Goal: Register for event/course

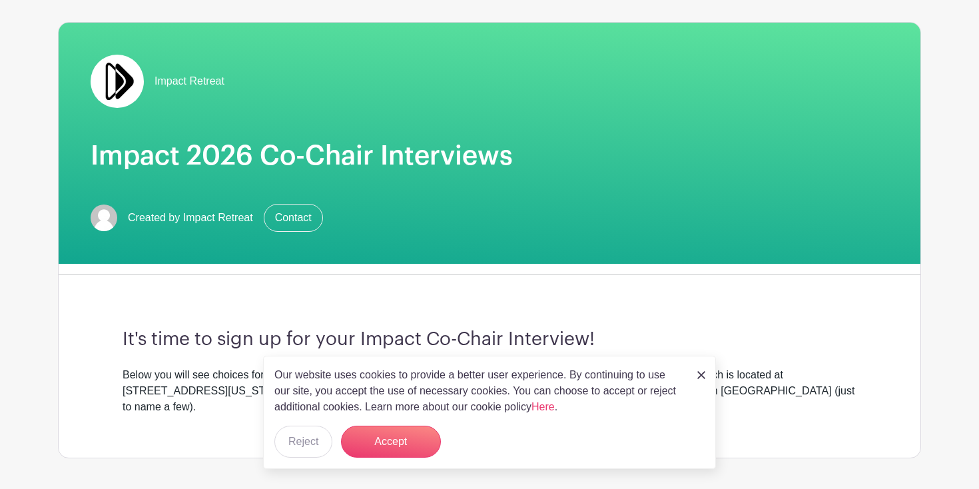
scroll to position [138, 0]
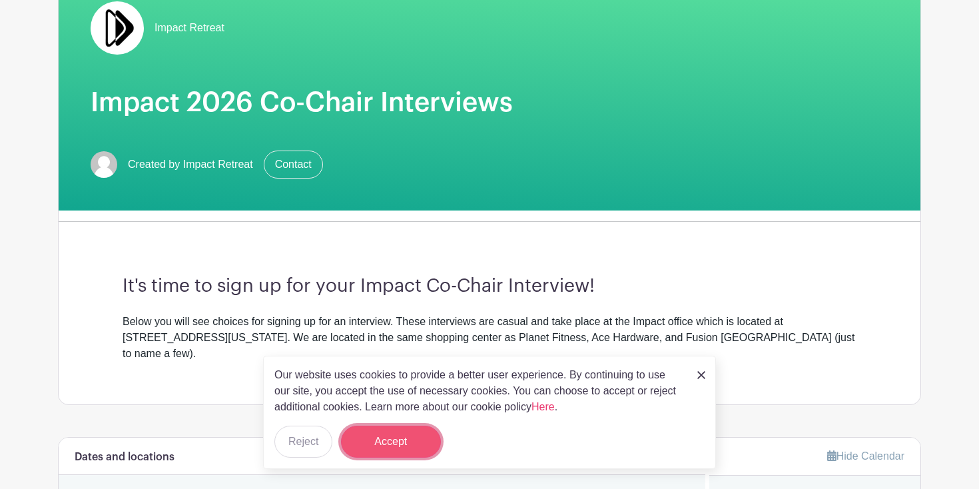
click at [408, 445] on button "Accept" at bounding box center [391, 442] width 100 height 32
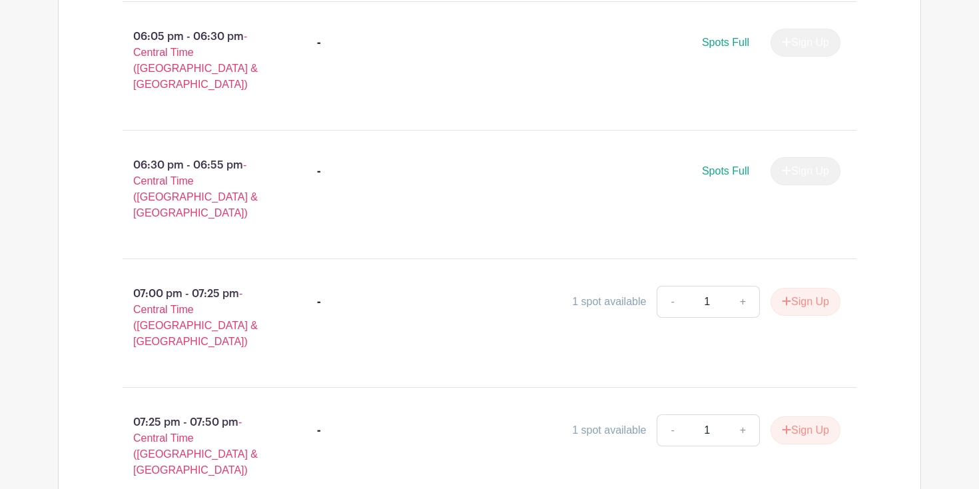
scroll to position [2366, 0]
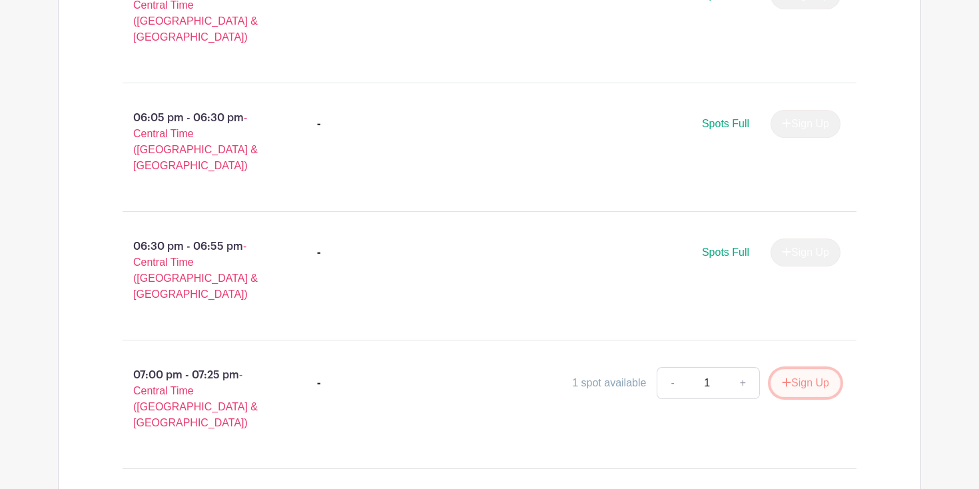
click at [798, 369] on button "Sign Up" at bounding box center [806, 383] width 70 height 28
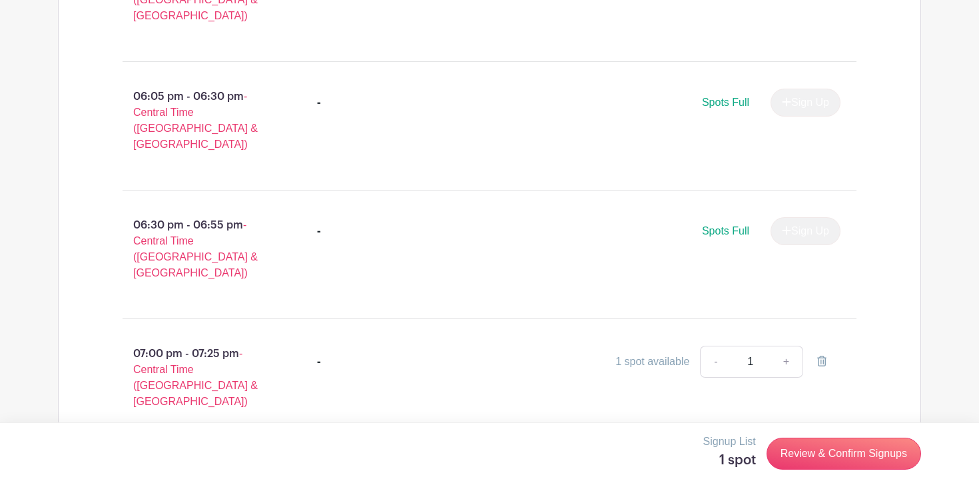
scroll to position [2410, 0]
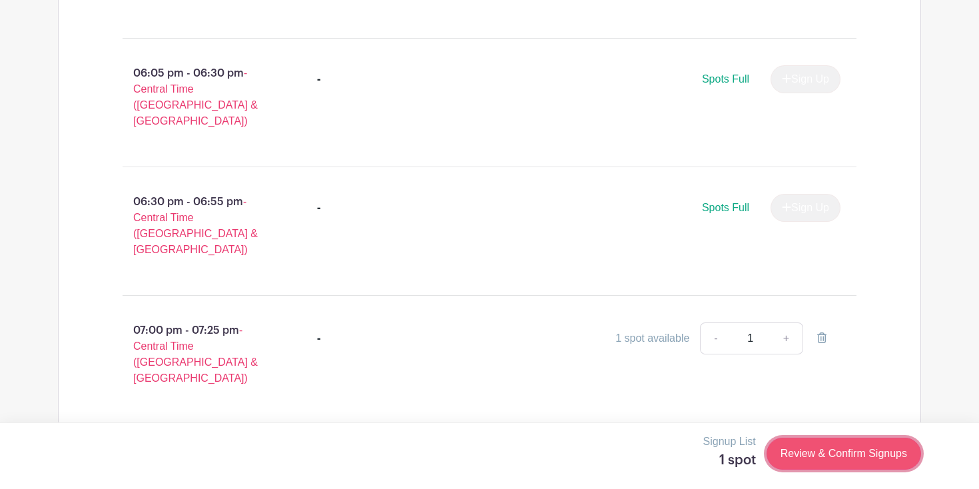
click at [828, 454] on link "Review & Confirm Signups" at bounding box center [844, 454] width 155 height 32
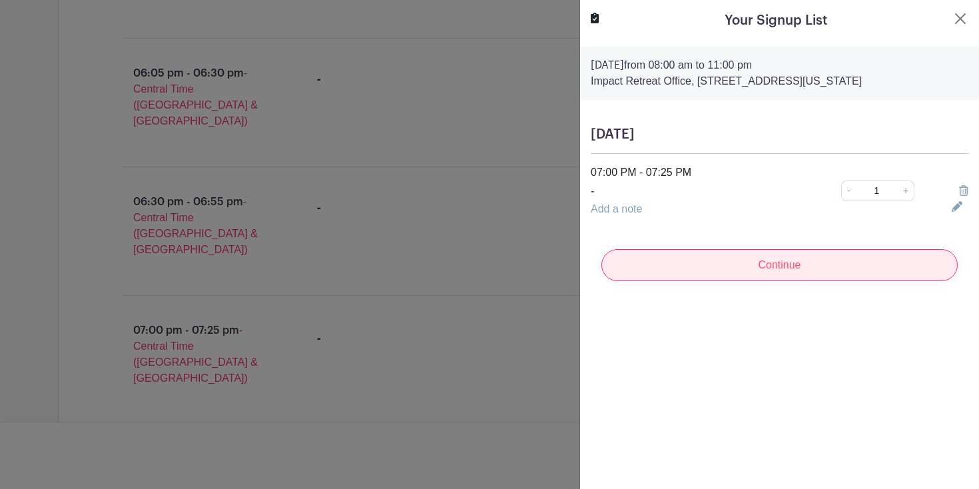
click at [815, 273] on input "Continue" at bounding box center [780, 265] width 356 height 32
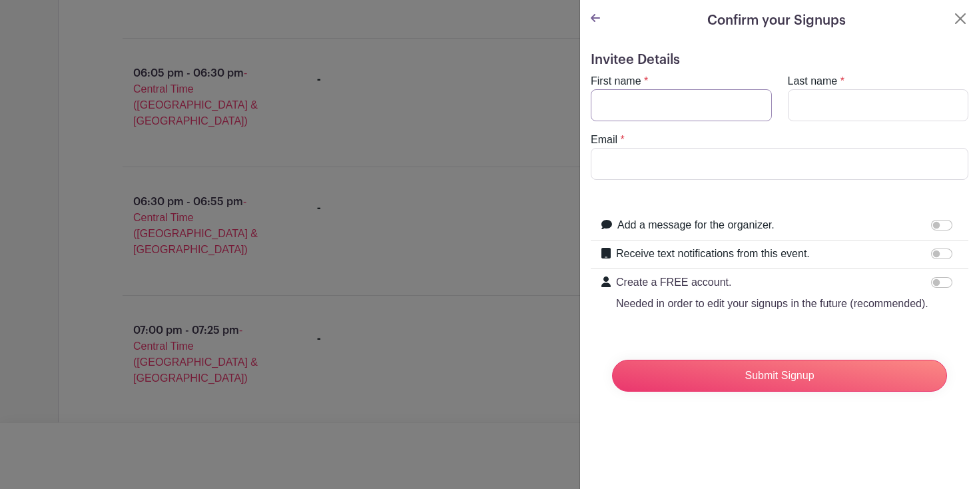
click at [674, 107] on input "First name" at bounding box center [681, 105] width 181 height 32
type input "[PERSON_NAME]"
type input "Rhymes"
drag, startPoint x: 767, startPoint y: 168, endPoint x: 538, endPoint y: 165, distance: 229.9
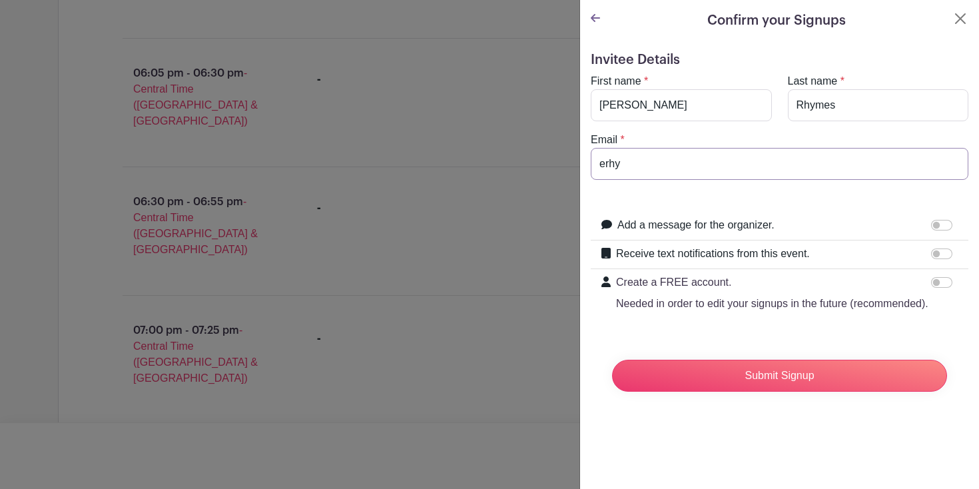
type input "[EMAIL_ADDRESS][DOMAIN_NAME]"
click at [684, 198] on form "Invitee Details First name * [PERSON_NAME] Last name * Rhymes Email * [EMAIL_AD…" at bounding box center [780, 227] width 378 height 350
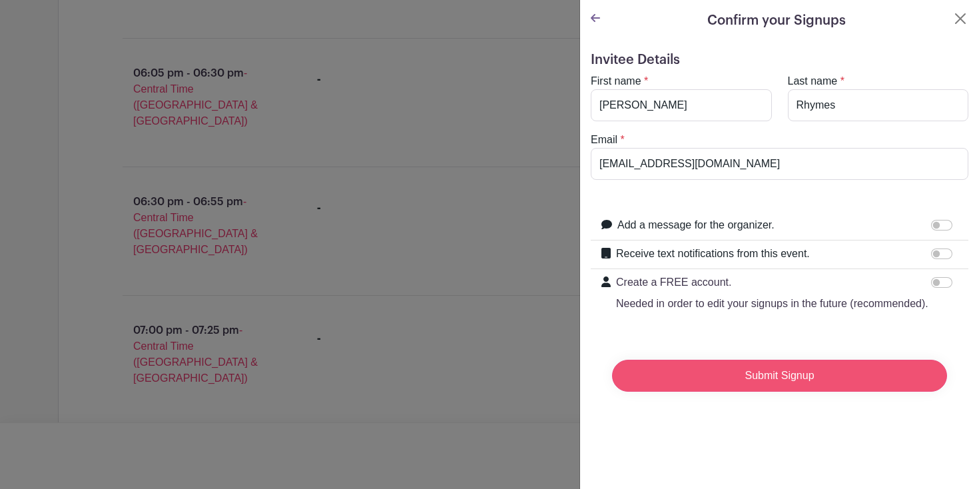
click at [755, 378] on input "Submit Signup" at bounding box center [779, 376] width 335 height 32
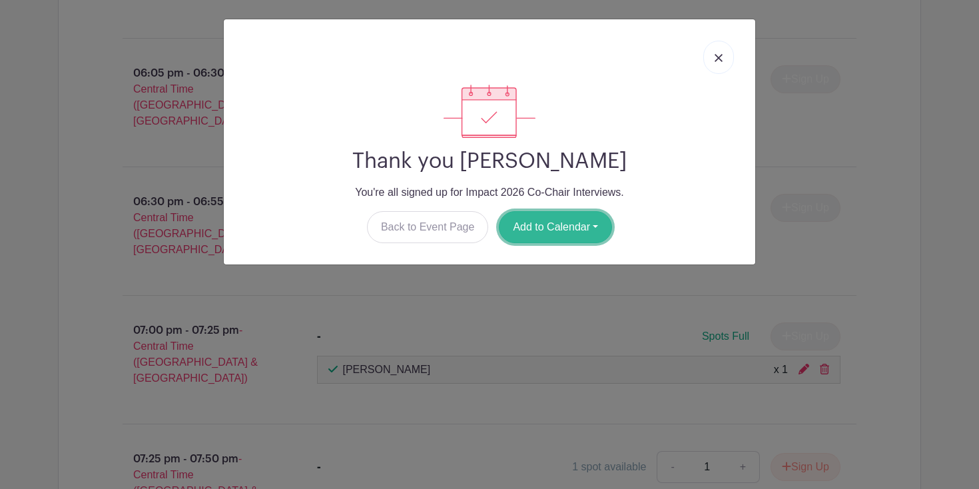
click at [572, 231] on button "Add to Calendar" at bounding box center [555, 227] width 113 height 32
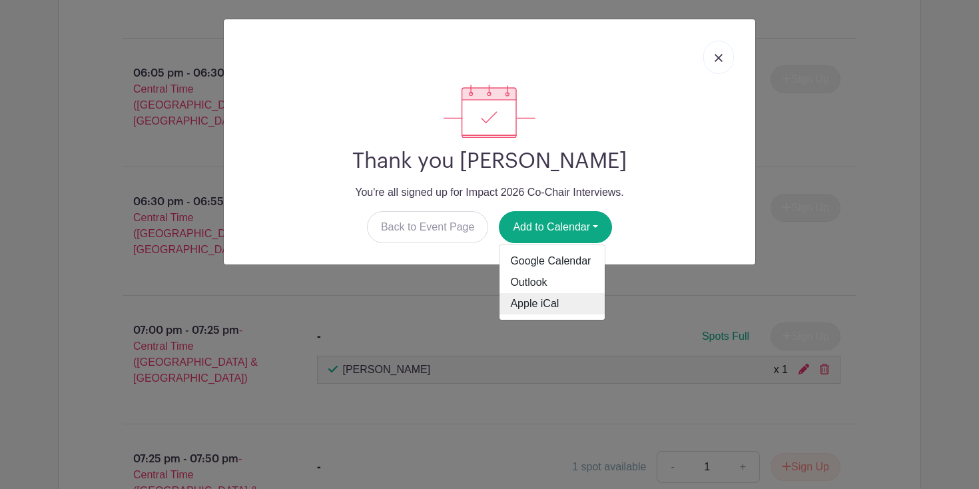
click at [549, 299] on link "Apple iCal" at bounding box center [552, 303] width 105 height 21
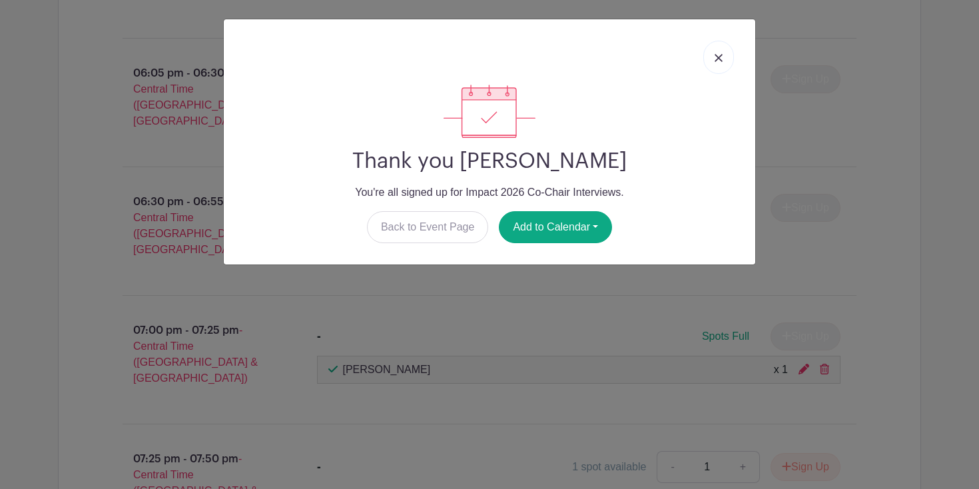
click at [544, 50] on div at bounding box center [490, 57] width 510 height 55
click at [717, 57] on img at bounding box center [719, 58] width 8 height 8
